Goal: Task Accomplishment & Management: Manage account settings

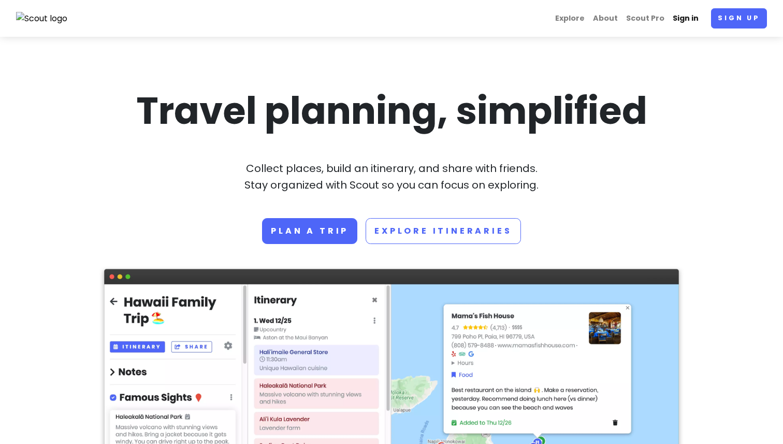
click at [688, 13] on link "Sign in" at bounding box center [686, 18] width 34 height 20
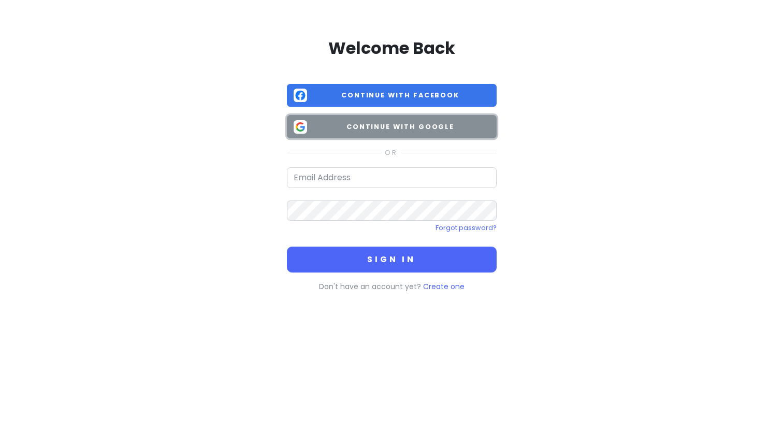
click at [386, 122] on span "Continue with Google" at bounding box center [400, 127] width 179 height 10
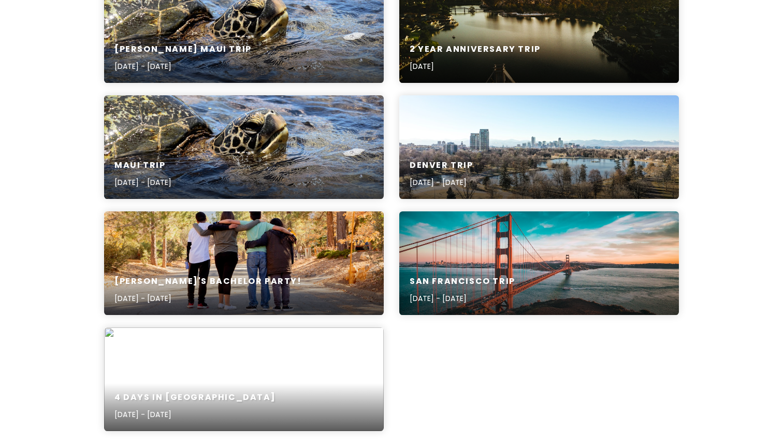
scroll to position [534, 0]
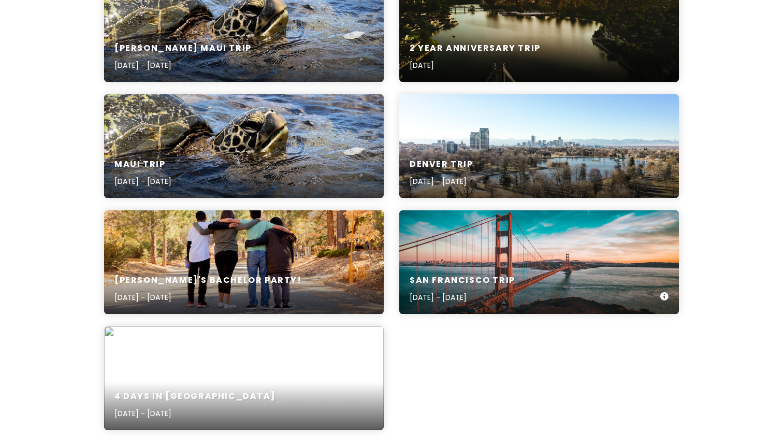
click at [478, 233] on div "San Francisco Trip [DATE] - [DATE]" at bounding box center [539, 262] width 280 height 104
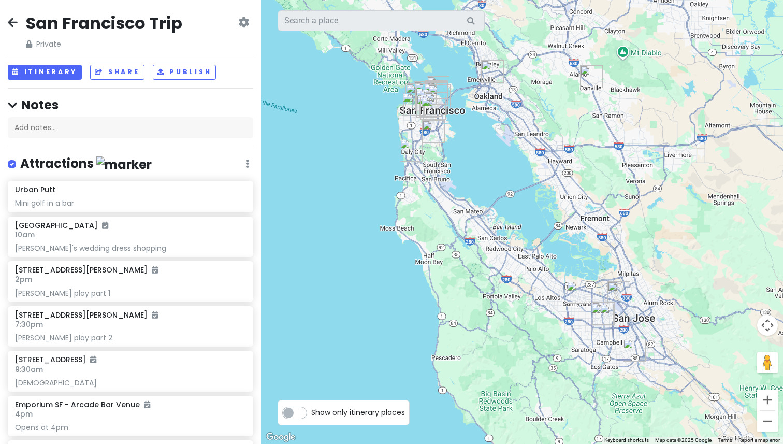
click at [242, 22] on icon at bounding box center [243, 22] width 11 height 8
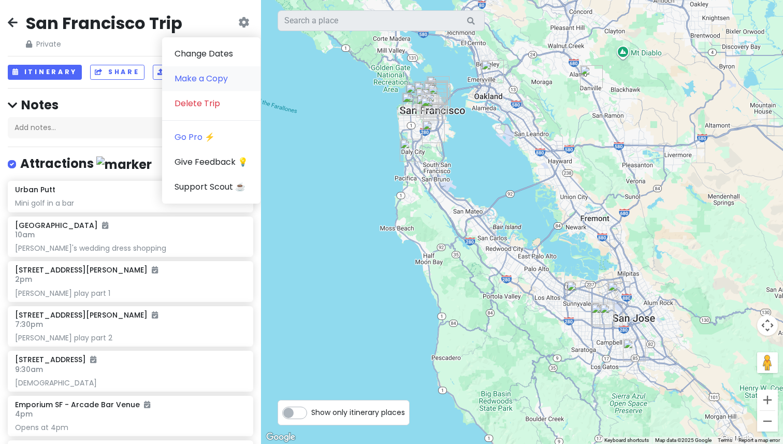
click at [200, 77] on link "Make a Copy" at bounding box center [211, 78] width 98 height 25
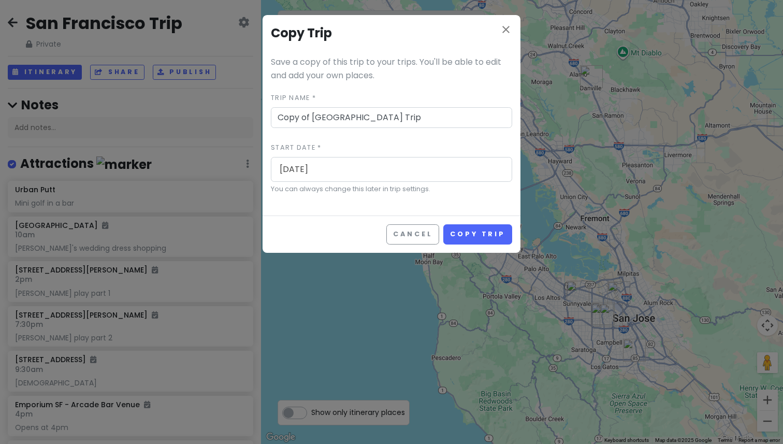
drag, startPoint x: 313, startPoint y: 117, endPoint x: 254, endPoint y: 117, distance: 59.1
click at [254, 117] on div "close Copy Trip Save a copy of this trip to your trips. You'll be able to edit …" at bounding box center [391, 222] width 783 height 444
type input "San Francisco Trip"
click at [314, 167] on input "[DATE]" at bounding box center [391, 169] width 235 height 24
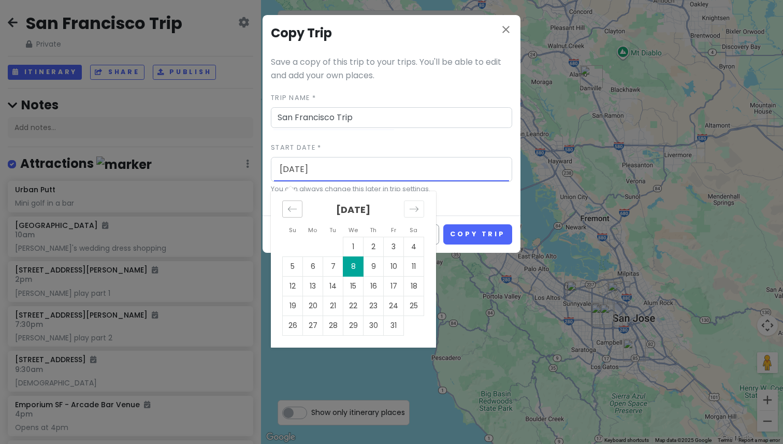
click at [294, 206] on icon "Move backward to switch to the previous month." at bounding box center [292, 209] width 10 height 10
click at [353, 264] on td "10" at bounding box center [353, 266] width 20 height 20
type input "[DATE]"
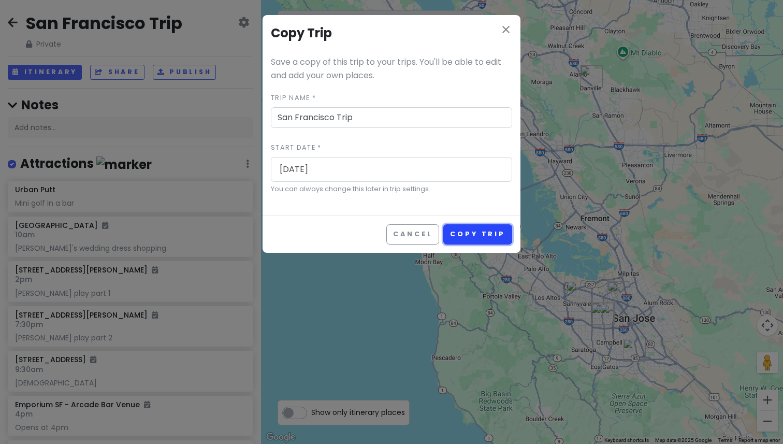
click at [478, 234] on button "Copy Trip" at bounding box center [477, 234] width 69 height 20
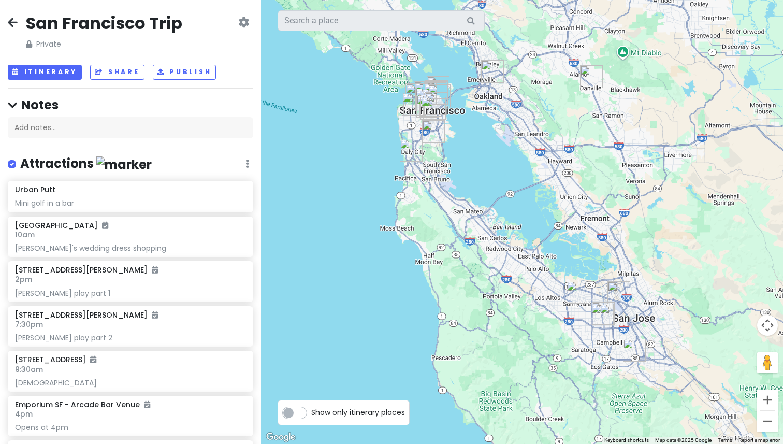
click at [9, 19] on icon at bounding box center [13, 22] width 10 height 8
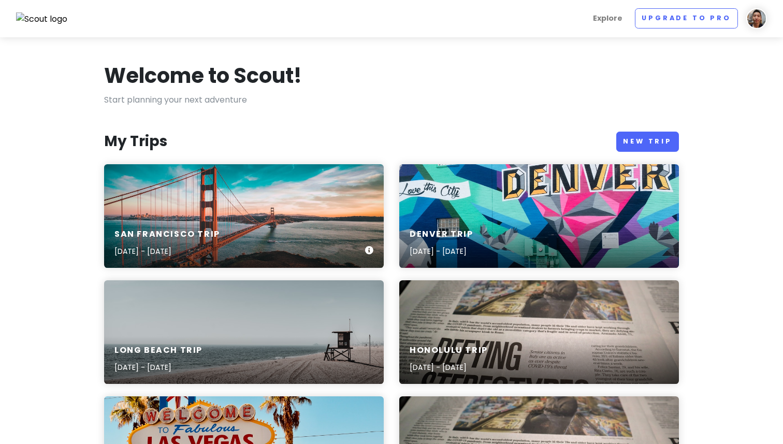
click at [202, 194] on div "San Francisco Trip [DATE] - [DATE]" at bounding box center [244, 216] width 280 height 104
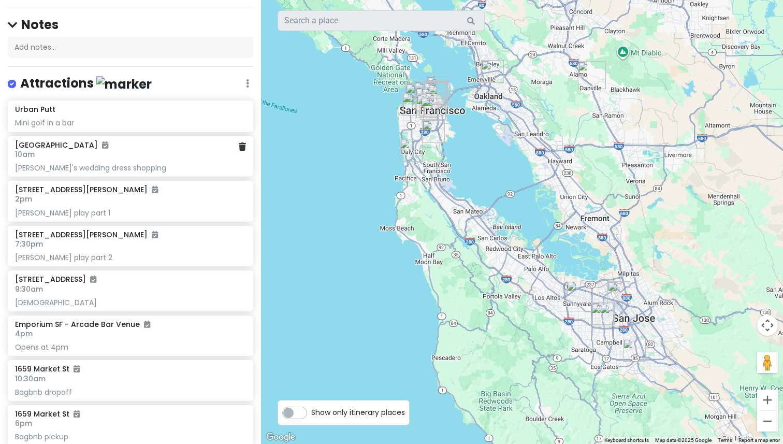
scroll to position [85, 0]
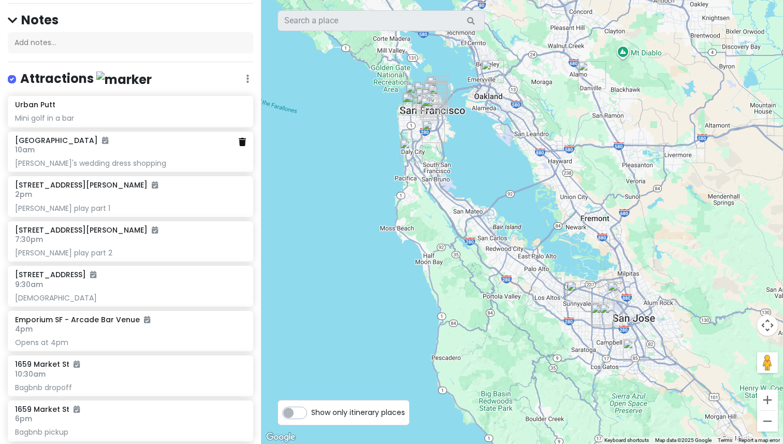
click at [242, 143] on icon at bounding box center [242, 142] width 7 height 8
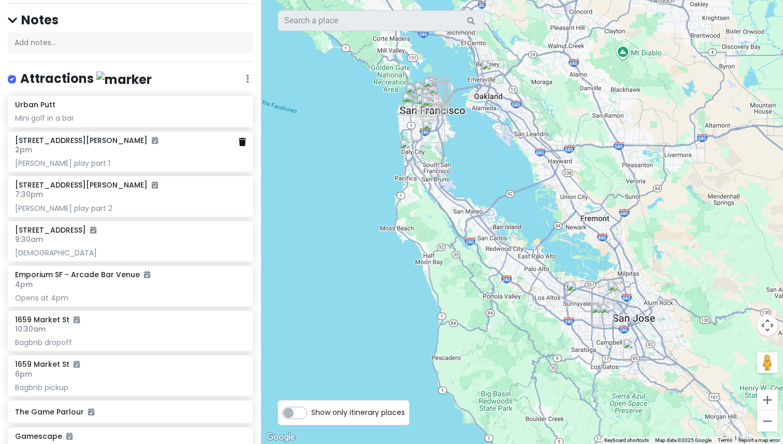
click at [241, 141] on icon at bounding box center [242, 142] width 7 height 8
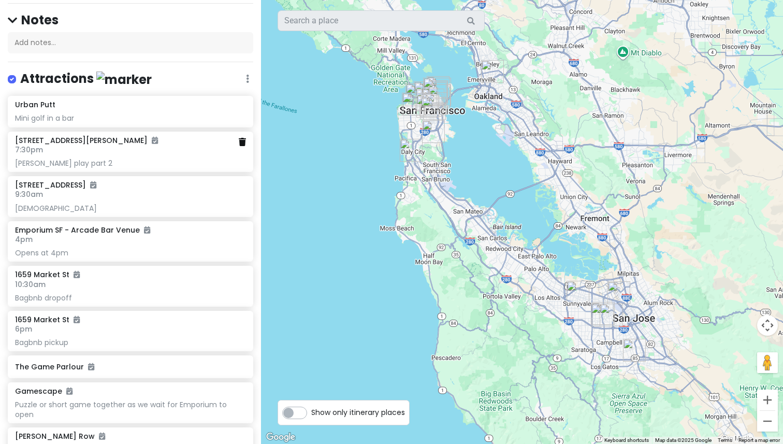
click at [243, 143] on icon at bounding box center [242, 142] width 7 height 8
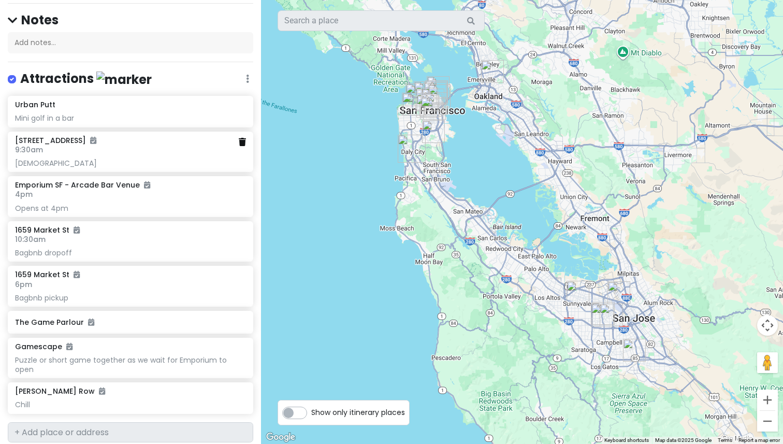
click at [240, 141] on icon at bounding box center [242, 142] width 7 height 8
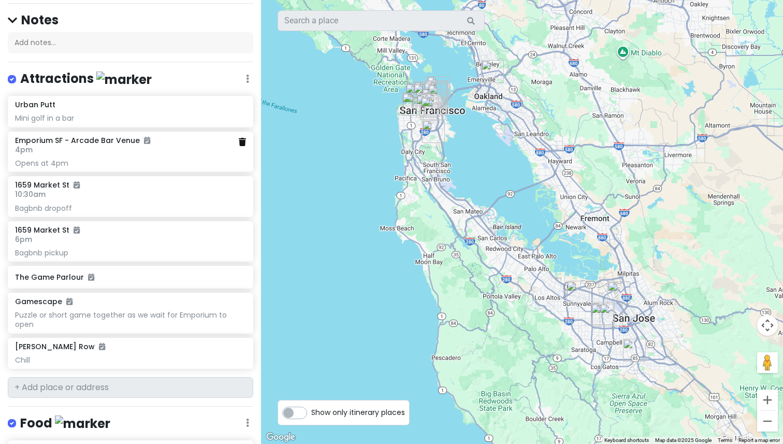
click at [241, 145] on icon at bounding box center [242, 142] width 7 height 8
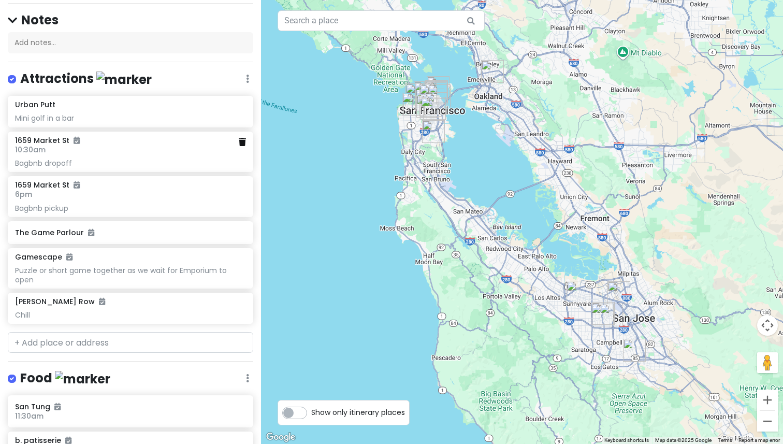
click at [242, 142] on icon at bounding box center [242, 142] width 7 height 8
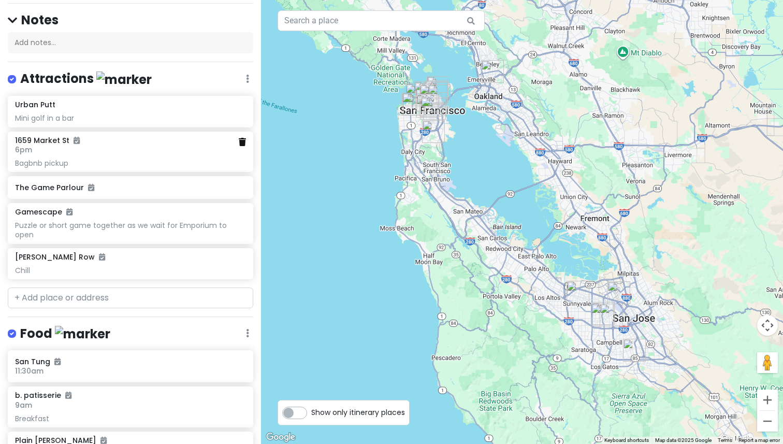
click at [243, 143] on icon at bounding box center [242, 142] width 7 height 8
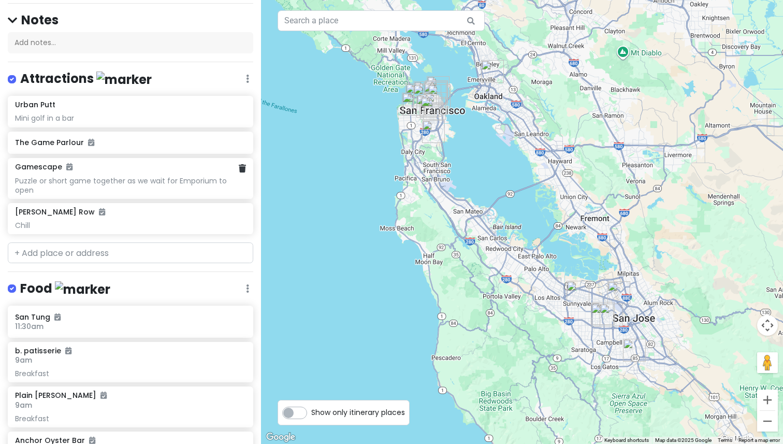
click at [175, 177] on div "Puzzle or short game together as we wait for Emporium to open" at bounding box center [130, 185] width 231 height 19
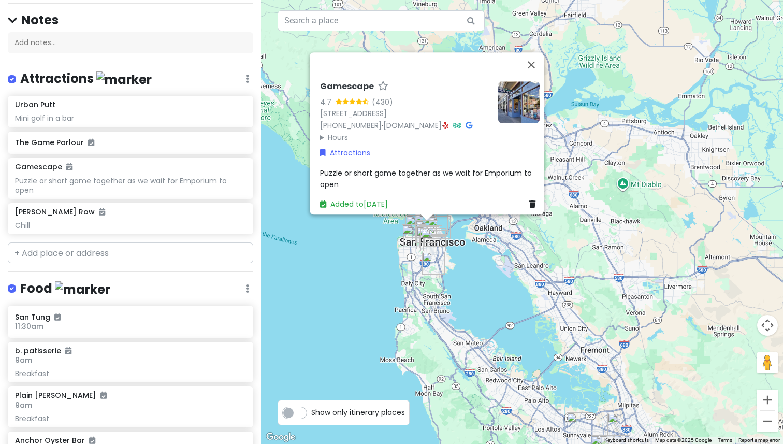
click at [365, 167] on span "Puzzle or short game together as we wait for Emporium to open" at bounding box center [427, 178] width 214 height 22
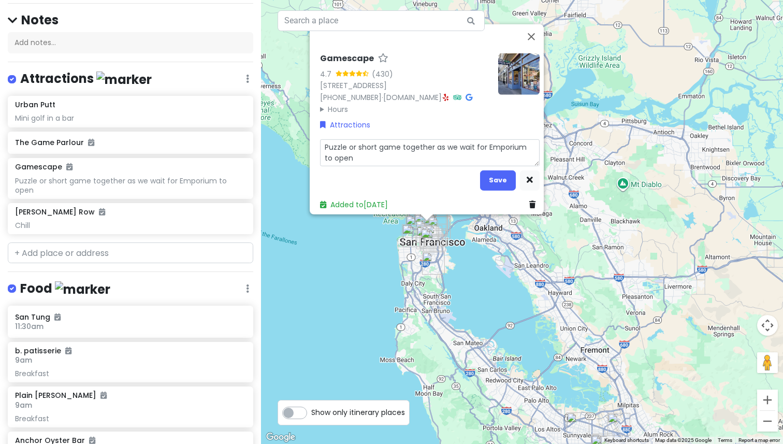
click at [364, 148] on textarea "Puzzle or short game together as we wait for Emporium to open" at bounding box center [430, 152] width 220 height 27
click at [498, 171] on button "Save" at bounding box center [498, 180] width 36 height 20
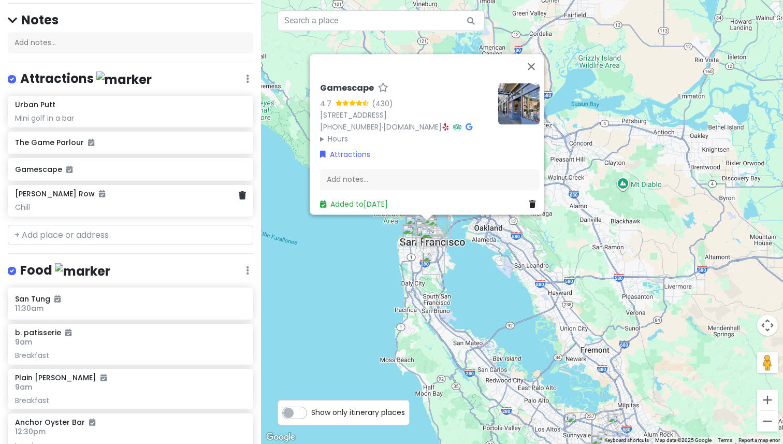
click at [210, 195] on div "[PERSON_NAME] Row" at bounding box center [130, 193] width 231 height 9
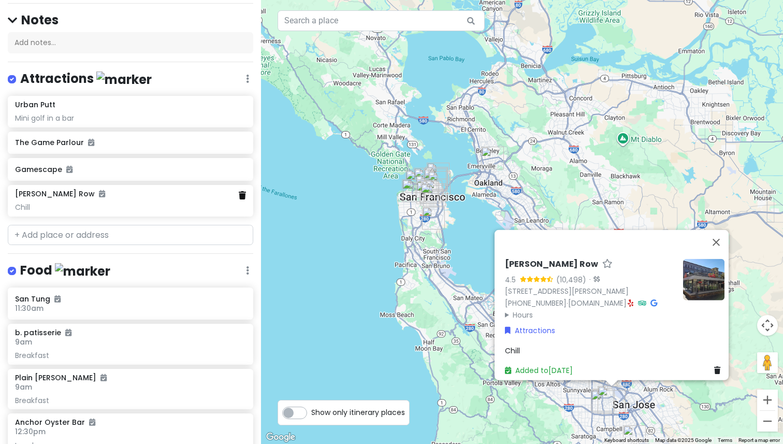
click at [241, 197] on icon at bounding box center [242, 195] width 7 height 8
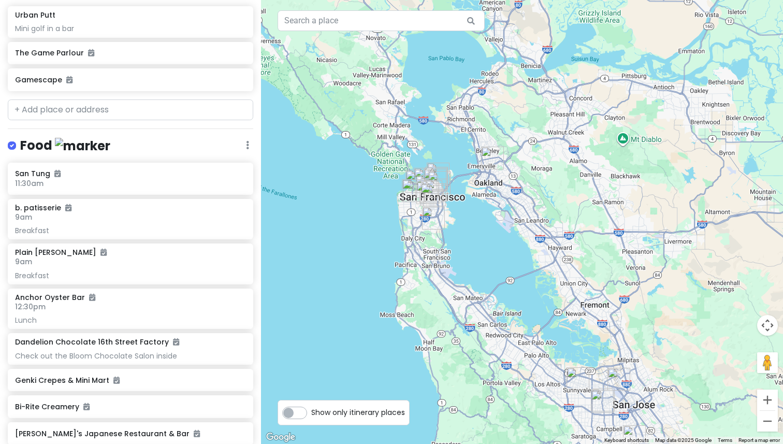
scroll to position [189, 0]
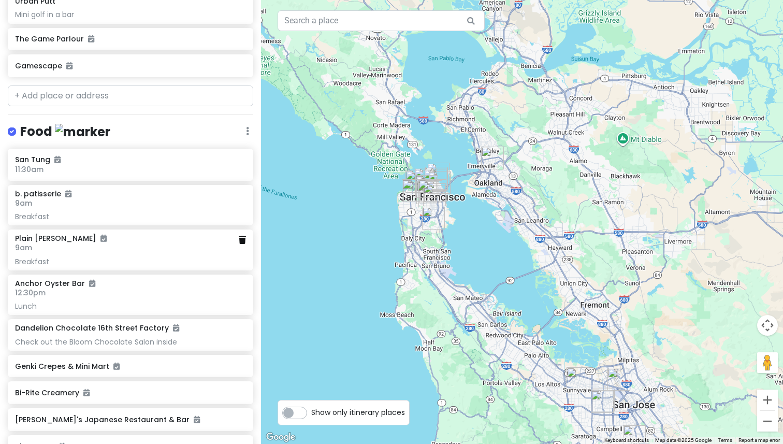
click at [242, 236] on icon at bounding box center [242, 240] width 7 height 8
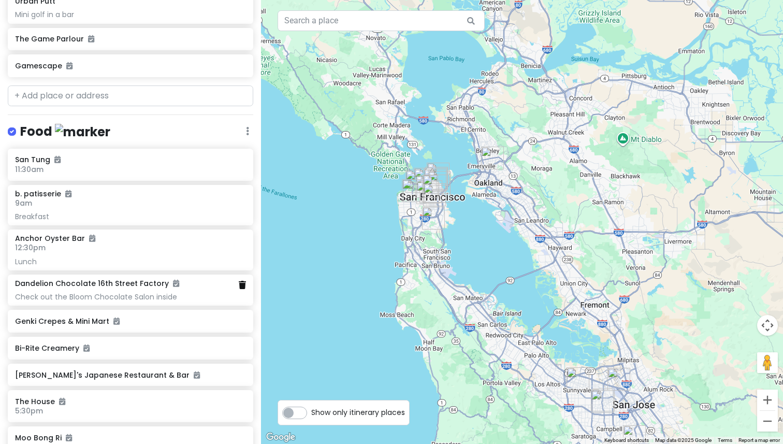
click at [242, 285] on icon at bounding box center [242, 285] width 7 height 8
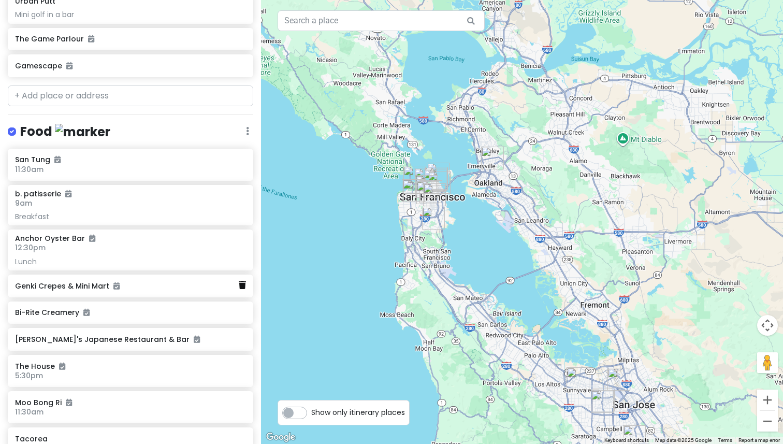
click at [243, 283] on icon at bounding box center [242, 285] width 7 height 8
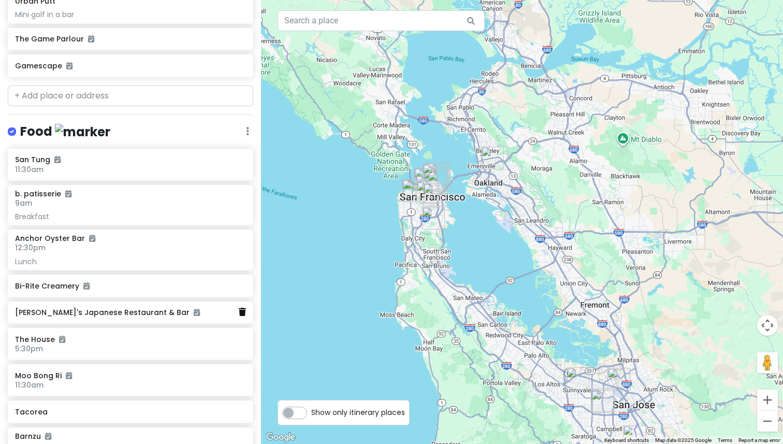
click at [241, 309] on icon at bounding box center [242, 312] width 7 height 8
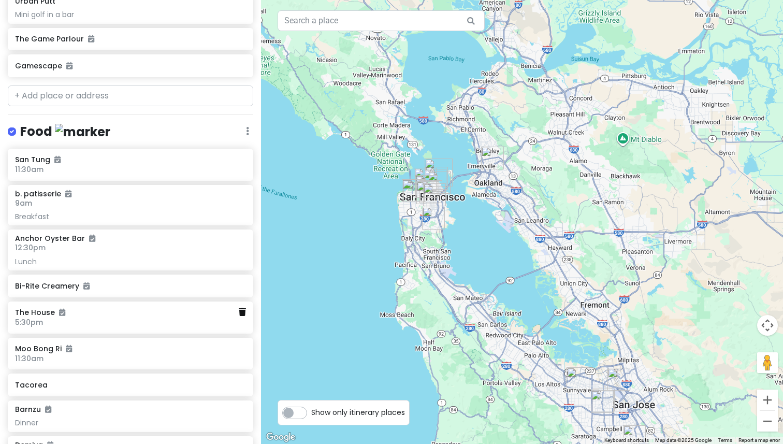
click at [242, 310] on icon at bounding box center [242, 312] width 7 height 8
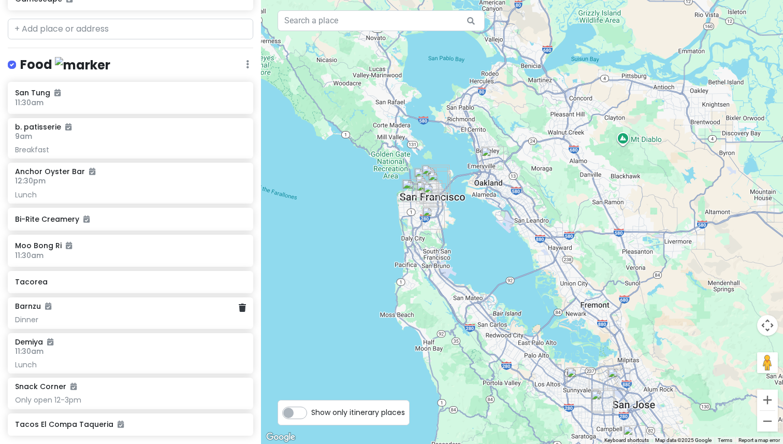
scroll to position [264, 0]
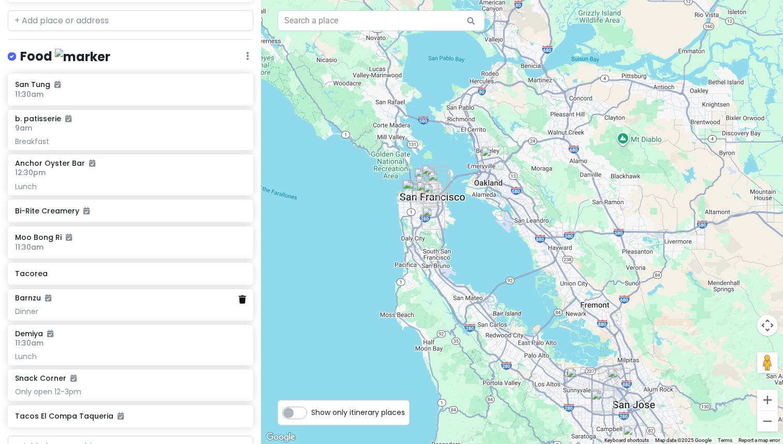
click at [243, 297] on icon at bounding box center [242, 299] width 7 height 8
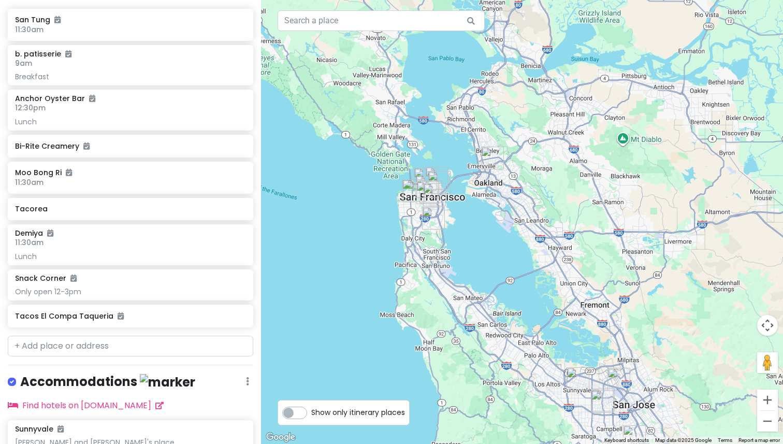
scroll to position [332, 0]
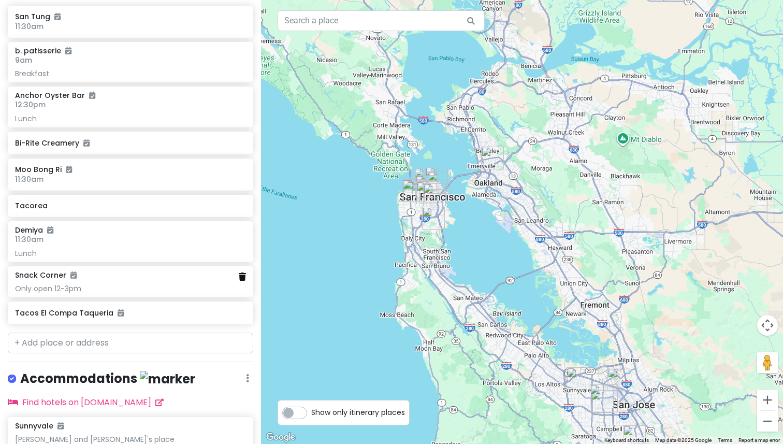
click at [243, 275] on icon at bounding box center [242, 276] width 7 height 8
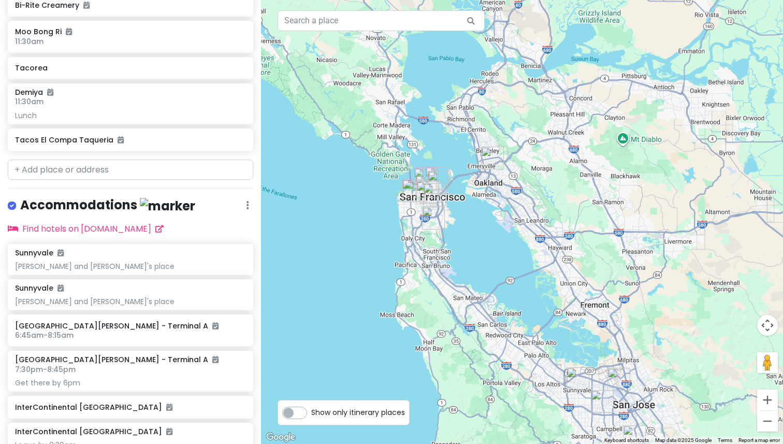
scroll to position [474, 0]
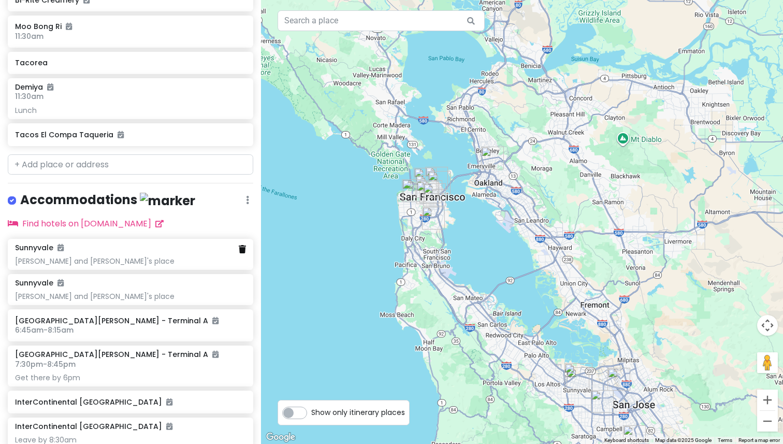
click at [243, 246] on icon at bounding box center [242, 249] width 7 height 8
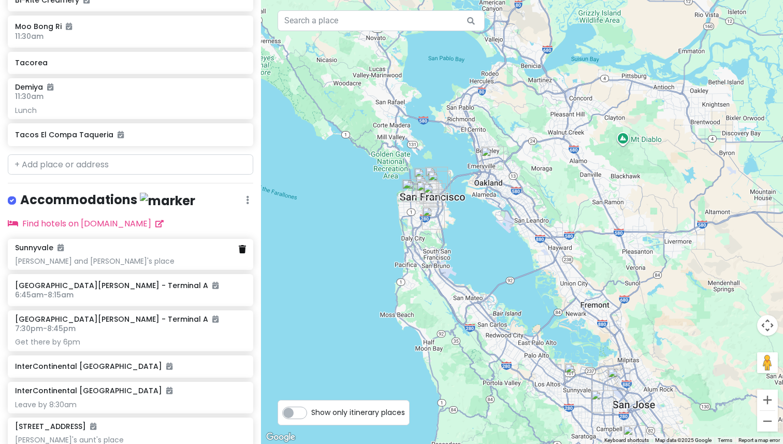
click at [240, 245] on icon at bounding box center [242, 249] width 7 height 8
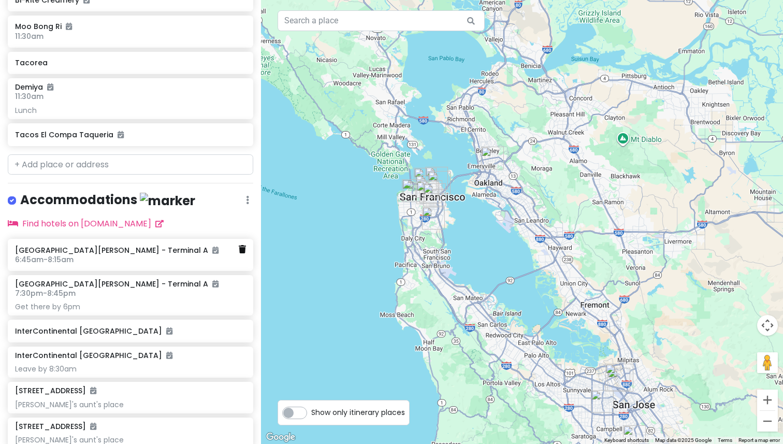
click at [241, 248] on icon at bounding box center [242, 249] width 7 height 8
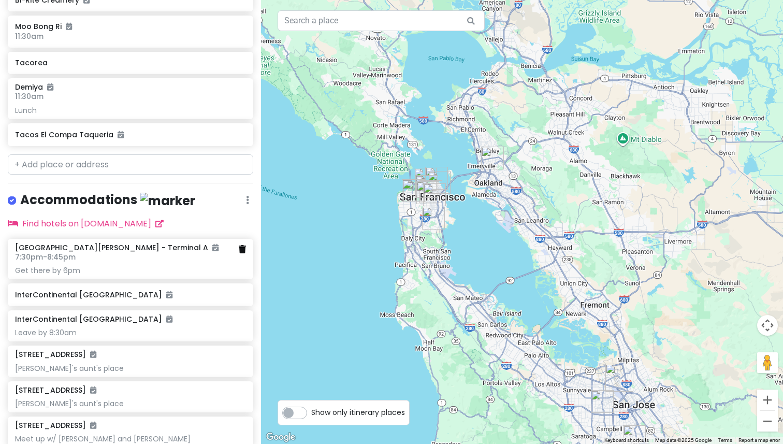
click at [244, 246] on icon at bounding box center [242, 249] width 7 height 8
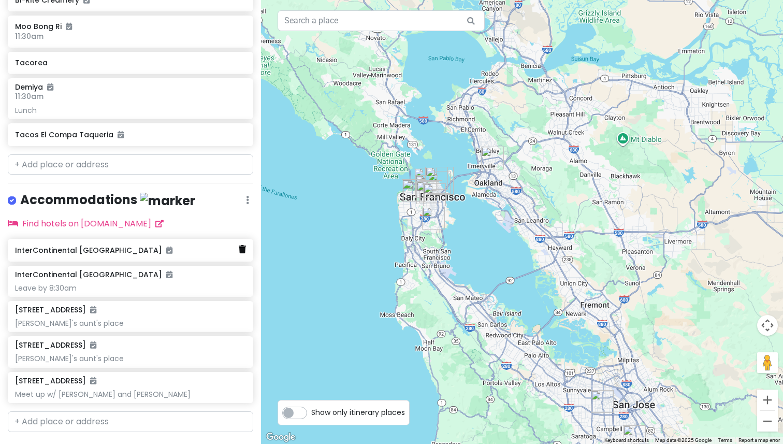
click at [241, 247] on icon at bounding box center [242, 249] width 7 height 8
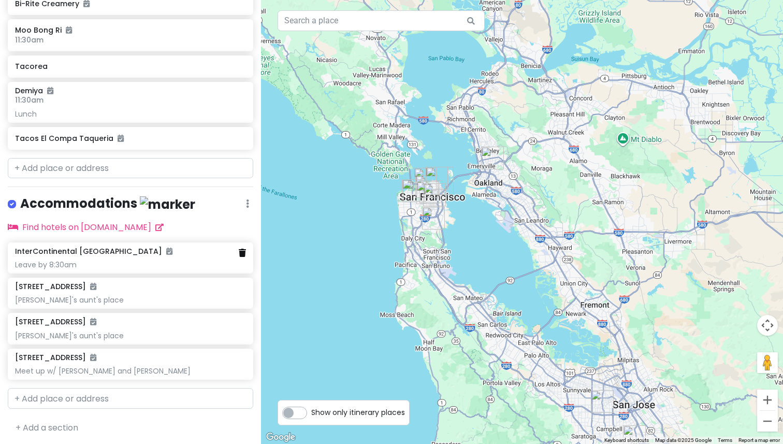
click at [243, 254] on icon at bounding box center [242, 253] width 7 height 8
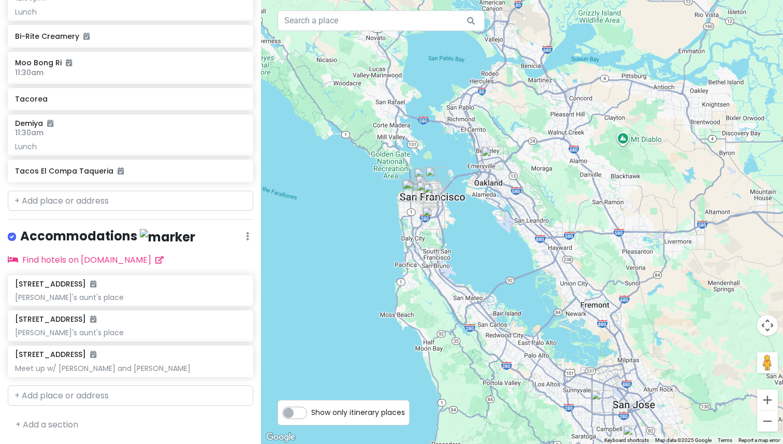
scroll to position [436, 0]
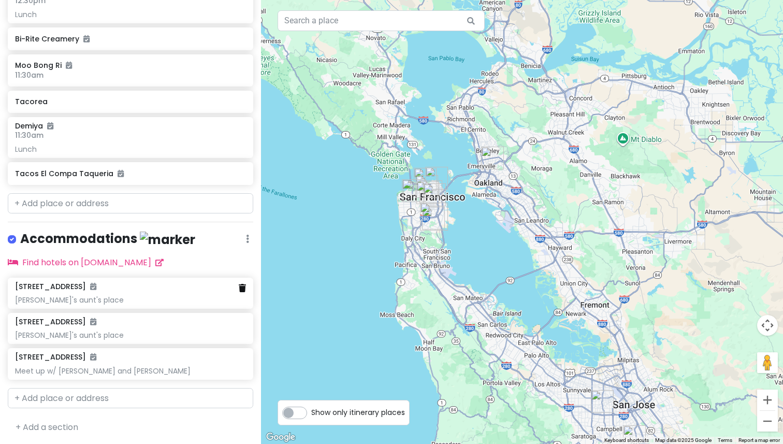
click at [243, 287] on icon at bounding box center [242, 288] width 7 height 8
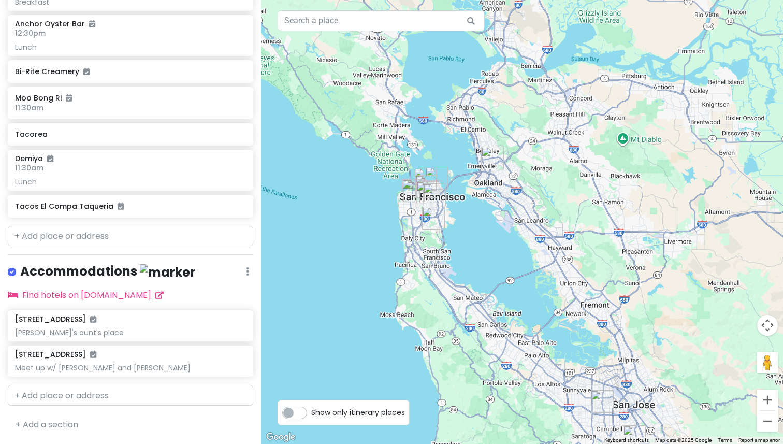
scroll to position [400, 0]
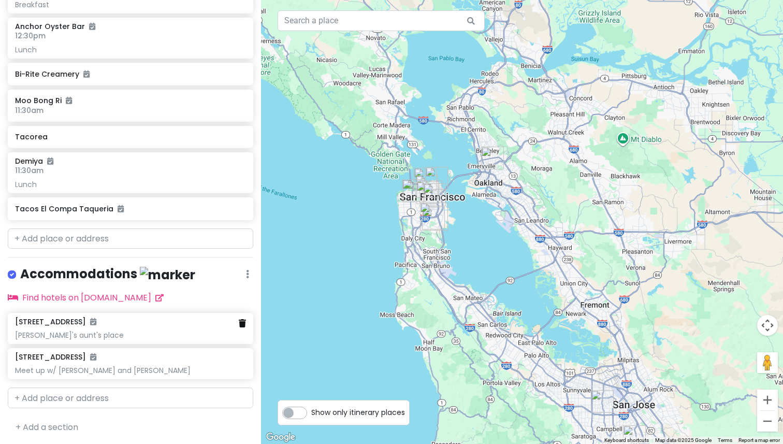
click at [243, 325] on link at bounding box center [242, 324] width 7 height 12
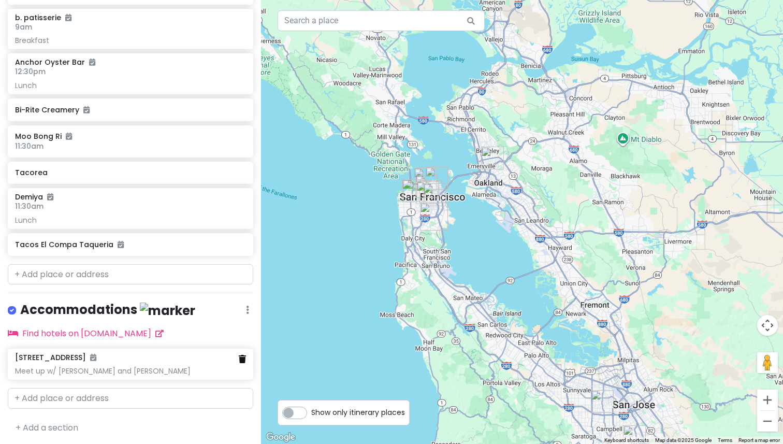
click at [243, 356] on icon at bounding box center [242, 359] width 7 height 8
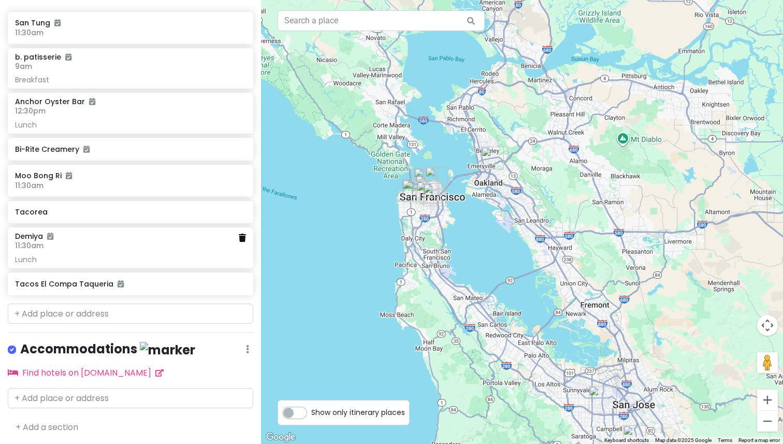
click at [241, 237] on icon at bounding box center [242, 238] width 7 height 8
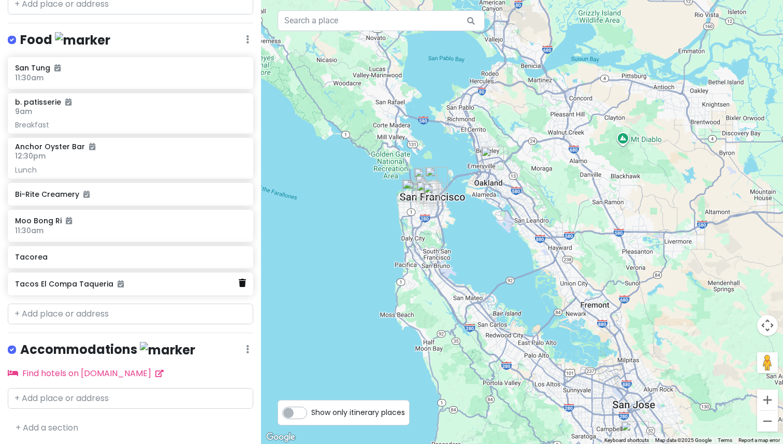
click at [241, 282] on icon at bounding box center [242, 283] width 7 height 8
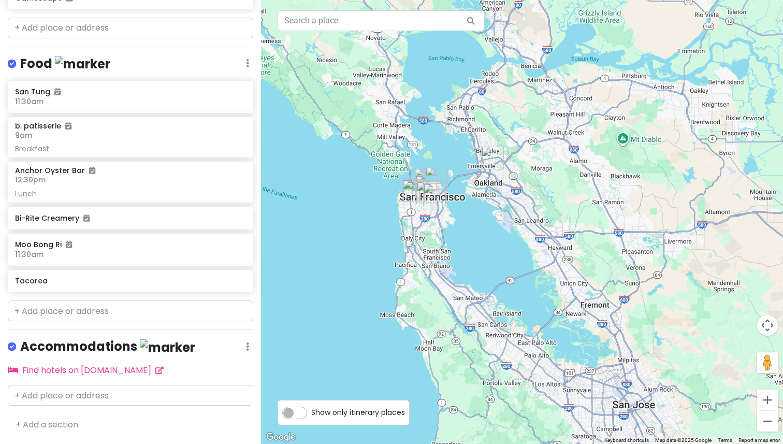
scroll to position [253, 0]
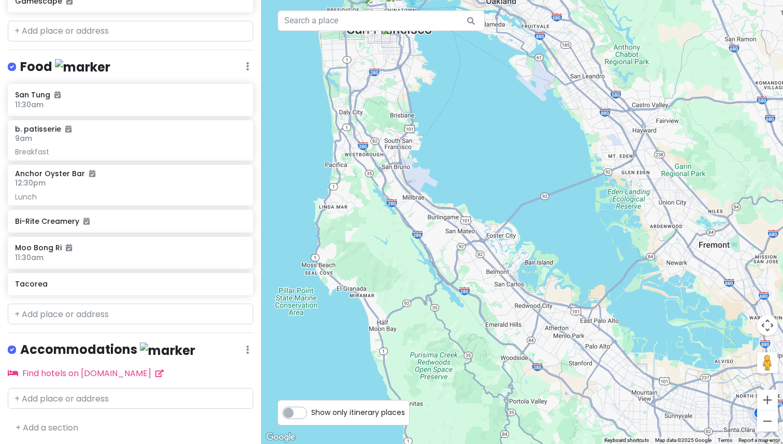
drag, startPoint x: 451, startPoint y: 283, endPoint x: 384, endPoint y: 159, distance: 141.1
click at [384, 159] on div at bounding box center [522, 222] width 522 height 444
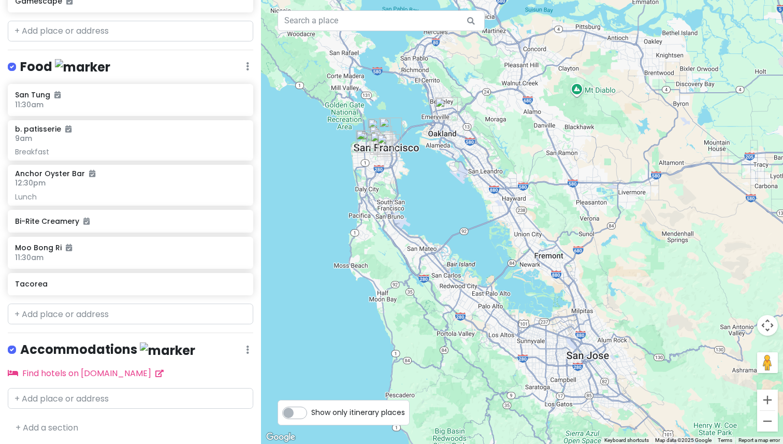
drag, startPoint x: 382, startPoint y: 100, endPoint x: 382, endPoint y: 172, distance: 72.5
click at [382, 157] on img "Urban Putt" at bounding box center [388, 145] width 23 height 23
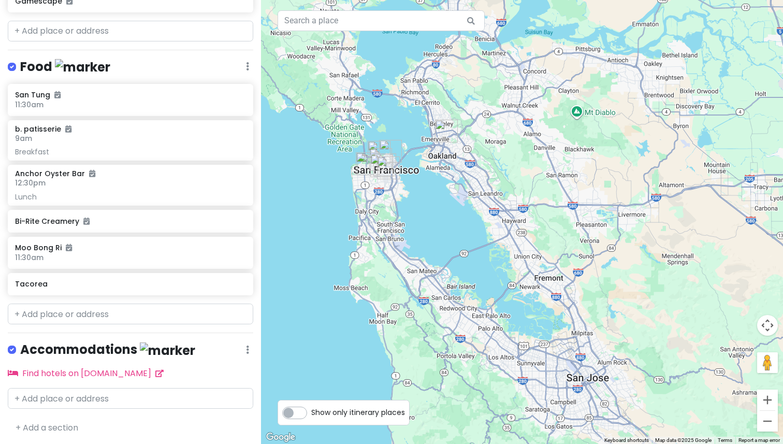
click at [377, 130] on div "To navigate, press the arrow keys." at bounding box center [522, 222] width 522 height 444
click at [377, 130] on div at bounding box center [522, 222] width 522 height 444
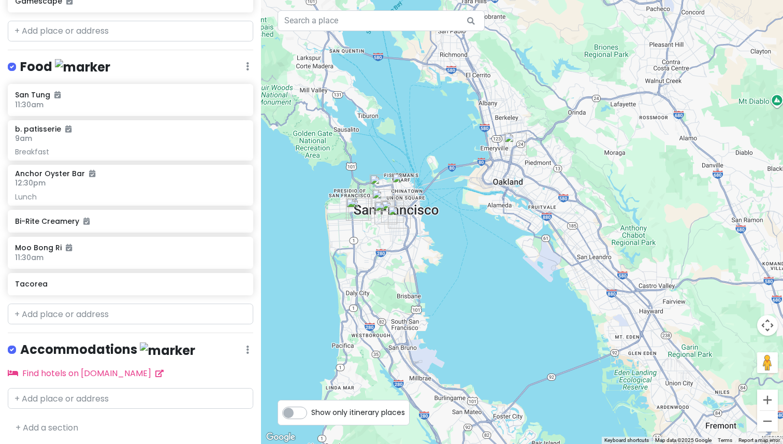
click at [514, 140] on img "Moo Bong Ri" at bounding box center [515, 144] width 23 height 23
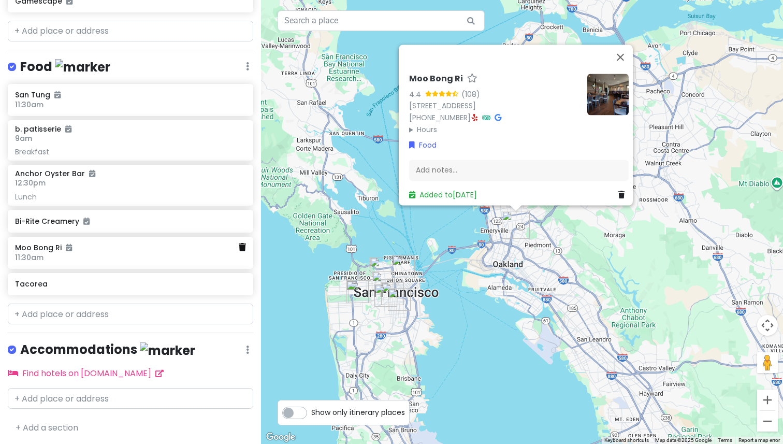
click at [242, 246] on icon at bounding box center [242, 247] width 7 height 8
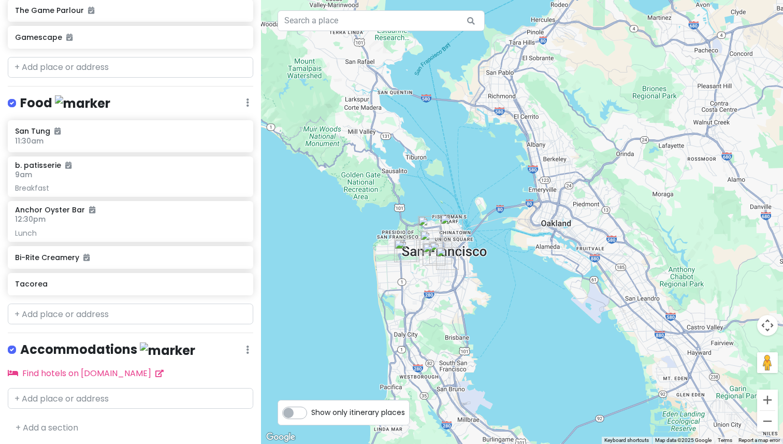
drag, startPoint x: 381, startPoint y: 227, endPoint x: 434, endPoint y: 182, distance: 69.8
click at [434, 182] on div at bounding box center [522, 222] width 522 height 444
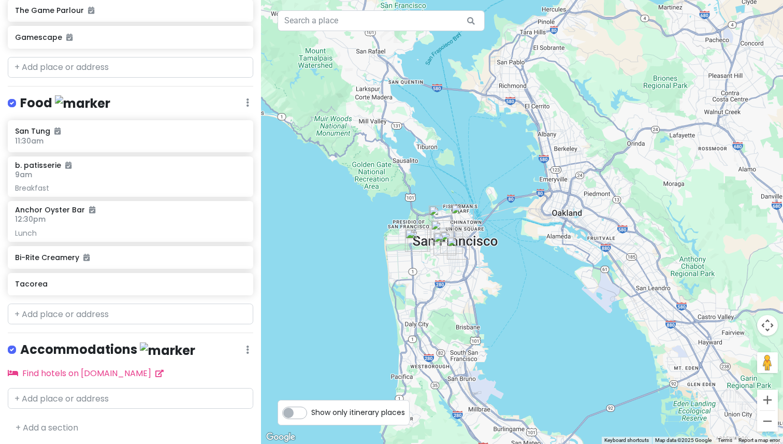
click at [382, 234] on div at bounding box center [522, 222] width 522 height 444
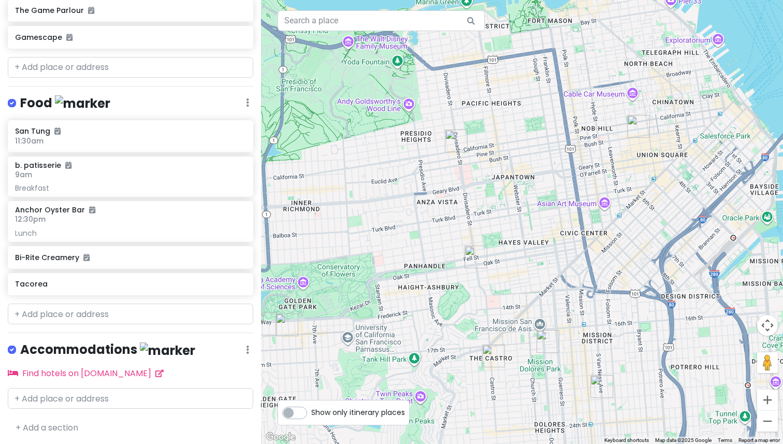
drag, startPoint x: 511, startPoint y: 253, endPoint x: 512, endPoint y: 215, distance: 37.3
click at [512, 216] on div at bounding box center [522, 222] width 522 height 444
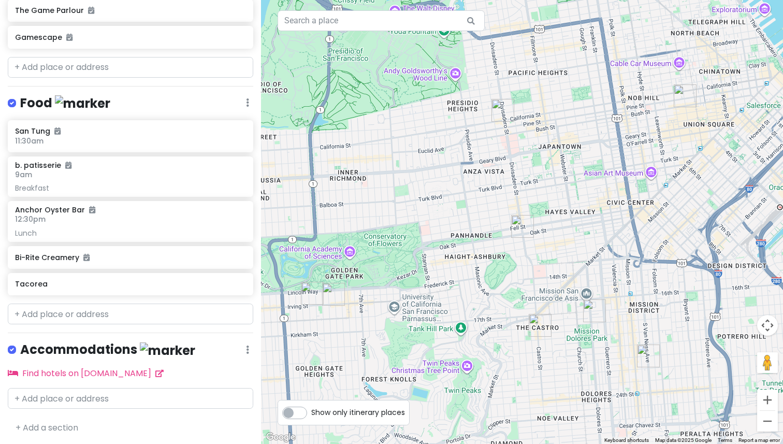
drag, startPoint x: 508, startPoint y: 219, endPoint x: 558, endPoint y: 191, distance: 57.1
click at [558, 191] on div at bounding box center [522, 222] width 522 height 444
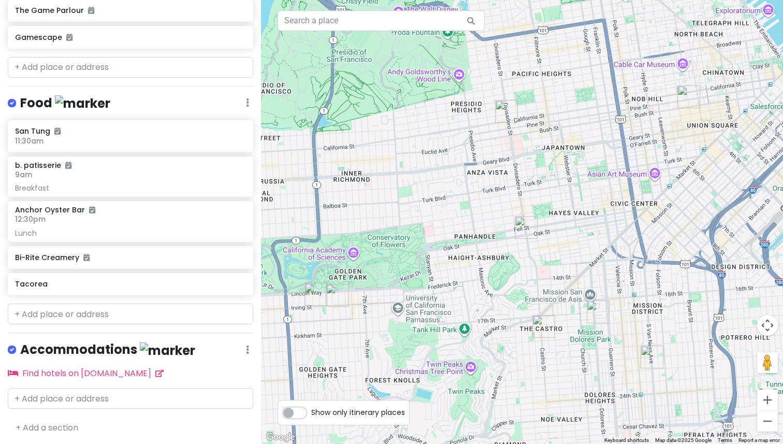
click at [313, 291] on img "The Game Parlour" at bounding box center [316, 294] width 23 height 23
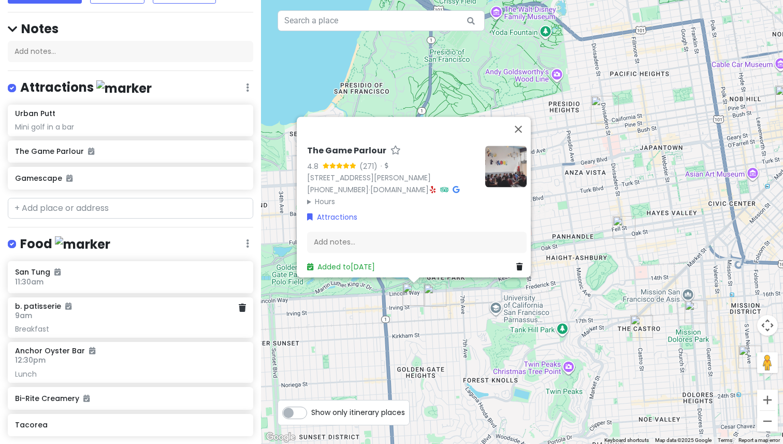
scroll to position [0, 0]
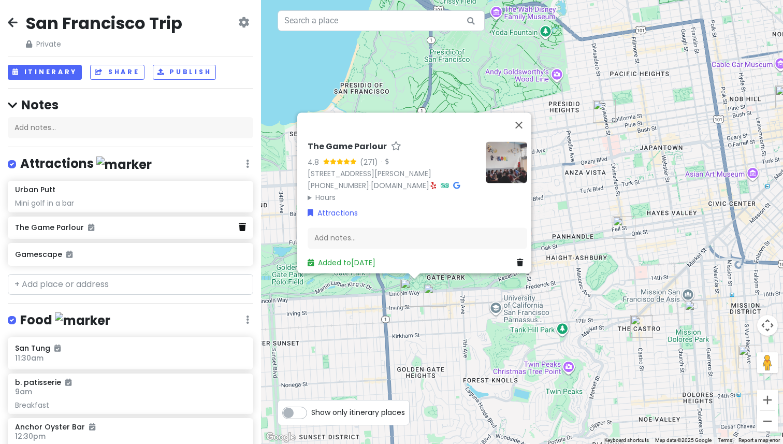
click at [243, 225] on icon at bounding box center [242, 227] width 7 height 8
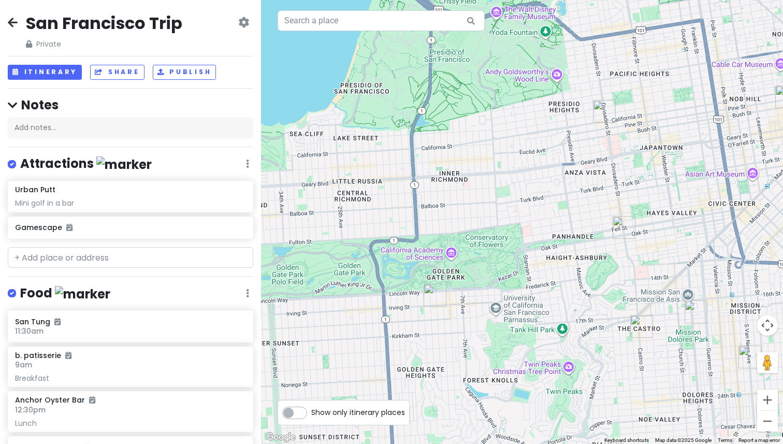
click at [431, 293] on img "San Tung" at bounding box center [435, 295] width 23 height 23
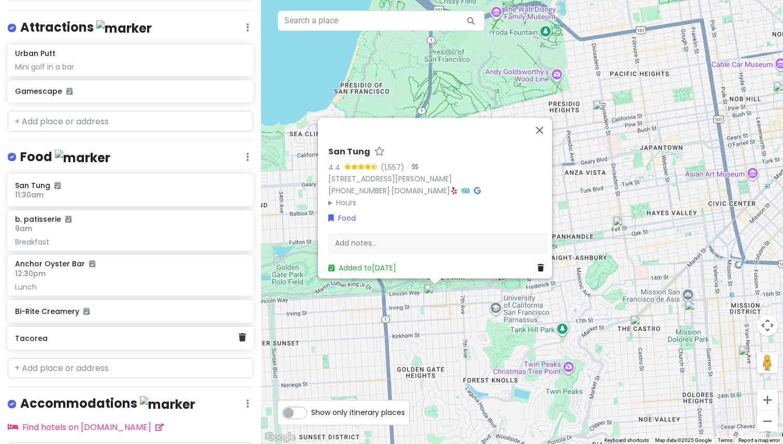
scroll to position [144, 0]
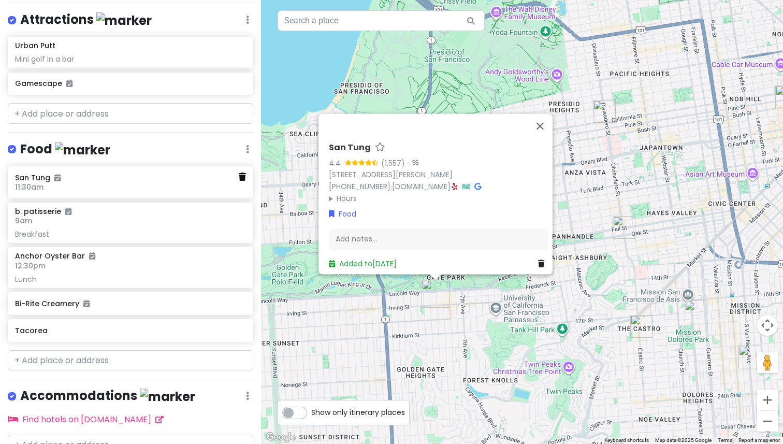
click at [244, 176] on icon at bounding box center [242, 176] width 7 height 8
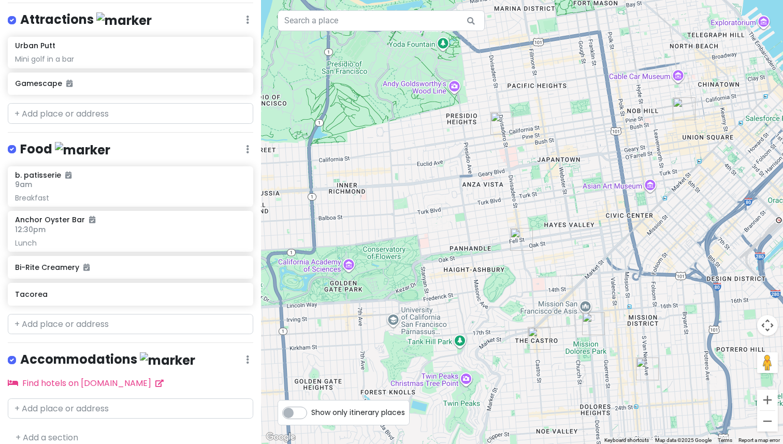
drag, startPoint x: 526, startPoint y: 192, endPoint x: 493, endPoint y: 222, distance: 44.7
click at [493, 222] on div at bounding box center [522, 222] width 522 height 444
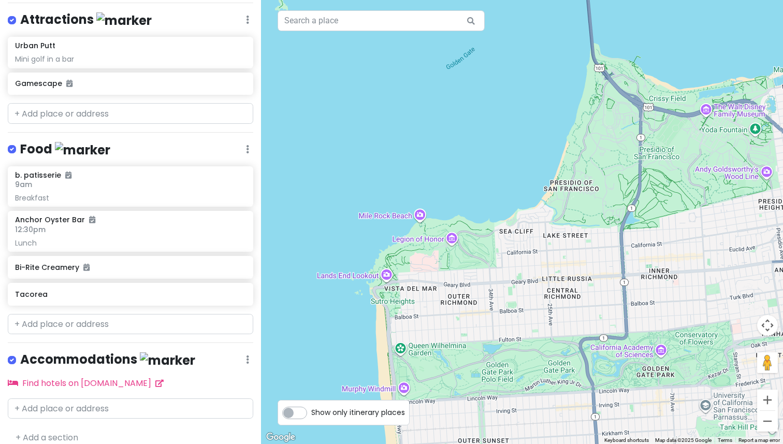
drag, startPoint x: 463, startPoint y: 208, endPoint x: 367, endPoint y: 201, distance: 96.6
click at [417, 204] on div at bounding box center [522, 222] width 522 height 444
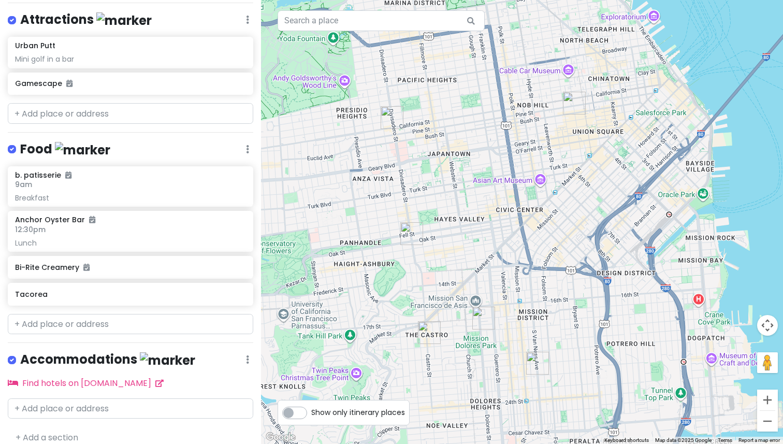
drag, startPoint x: 534, startPoint y: 241, endPoint x: 351, endPoint y: 173, distance: 195.2
click at [351, 173] on div at bounding box center [522, 222] width 522 height 444
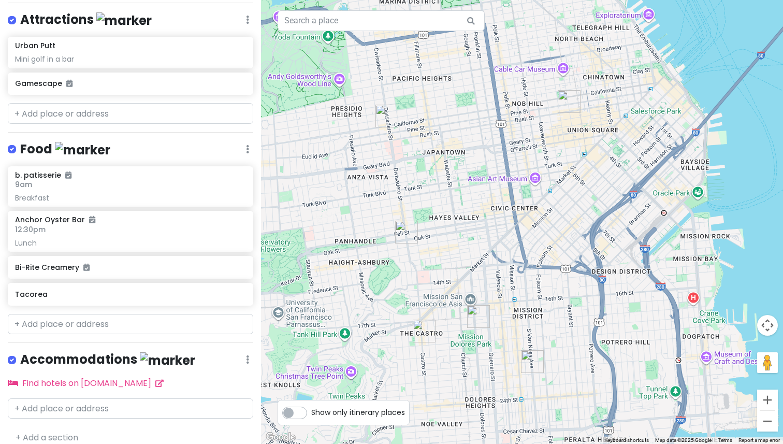
click at [570, 102] on img "Tacorea" at bounding box center [569, 101] width 23 height 23
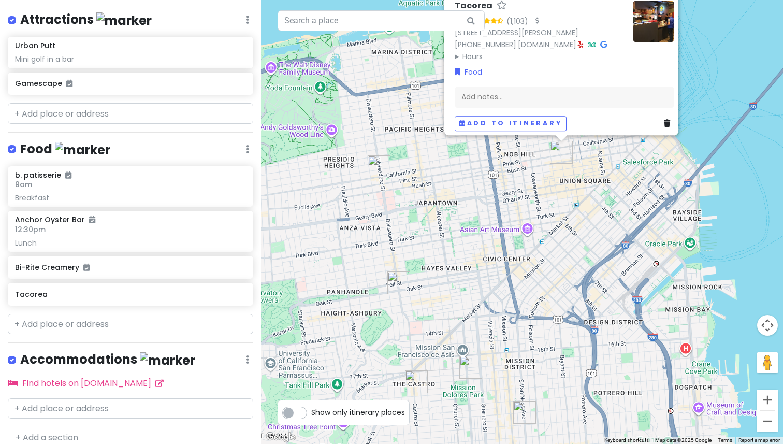
drag, startPoint x: 520, startPoint y: 300, endPoint x: 497, endPoint y: 218, distance: 85.5
click at [497, 218] on div "Tacorea 4.6 (1,103) · [STREET_ADDRESS][PERSON_NAME] [PHONE_NUMBER] · [DOMAIN_NA…" at bounding box center [522, 222] width 522 height 444
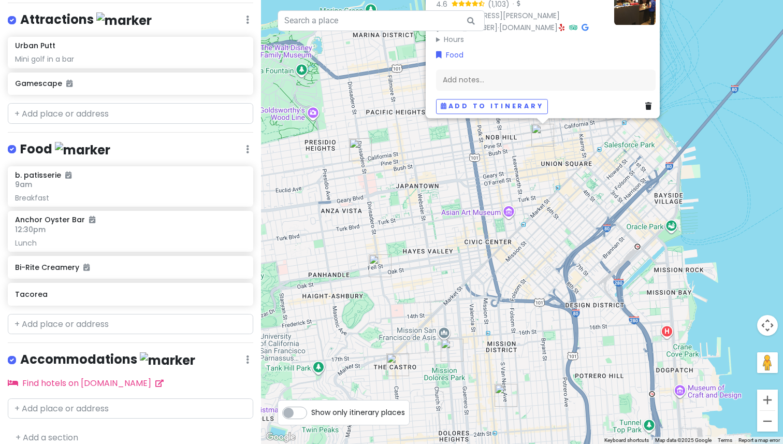
click at [510, 388] on img "Urban Putt" at bounding box center [506, 395] width 23 height 23
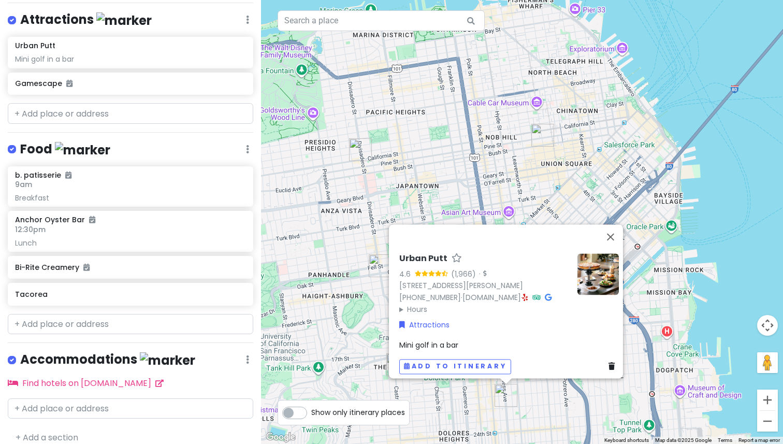
click at [358, 143] on img "b. patisserie" at bounding box center [360, 149] width 23 height 23
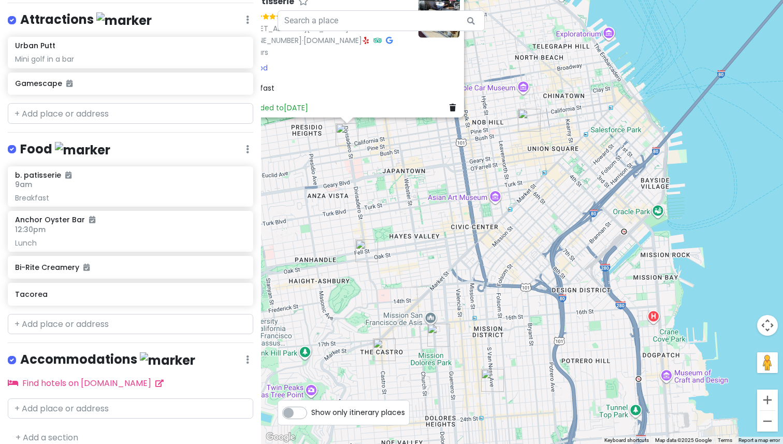
drag, startPoint x: 509, startPoint y: 251, endPoint x: 440, endPoint y: 179, distance: 99.7
click at [440, 179] on div "b. patisserie 4.7 (1,564) · [STREET_ADDRESS][US_STATE] [PHONE_NUMBER] · [DOMAIN…" at bounding box center [522, 222] width 522 height 444
click at [444, 211] on div "b. patisserie 4.7 (1,564) · [STREET_ADDRESS][US_STATE] [PHONE_NUMBER] · [DOMAIN…" at bounding box center [522, 222] width 522 height 444
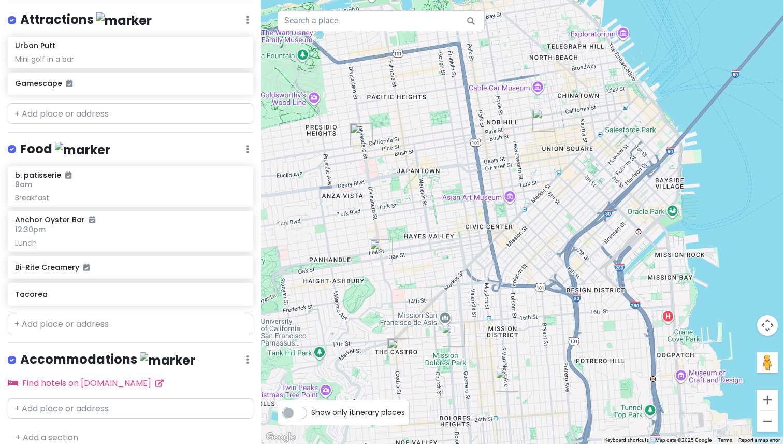
drag, startPoint x: 433, startPoint y: 209, endPoint x: 452, endPoint y: 209, distance: 19.7
click at [452, 209] on div at bounding box center [522, 222] width 522 height 444
